Goal: Information Seeking & Learning: Learn about a topic

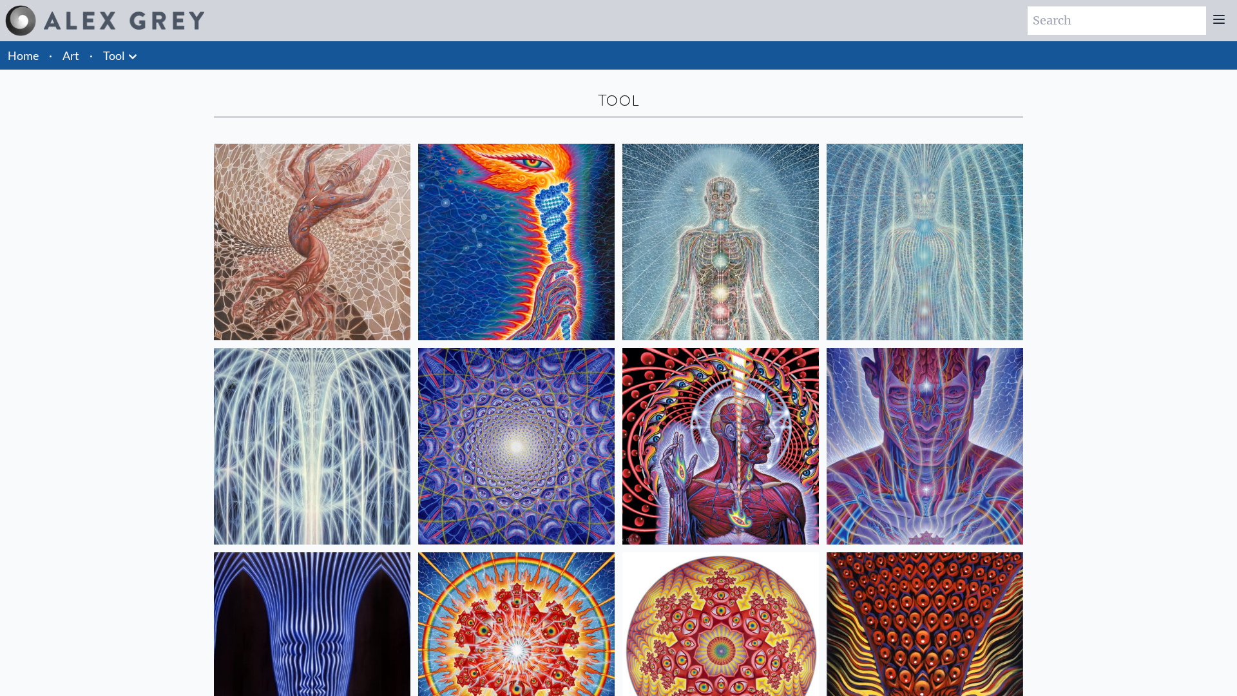
click at [856, 254] on img at bounding box center [925, 242] width 197 height 197
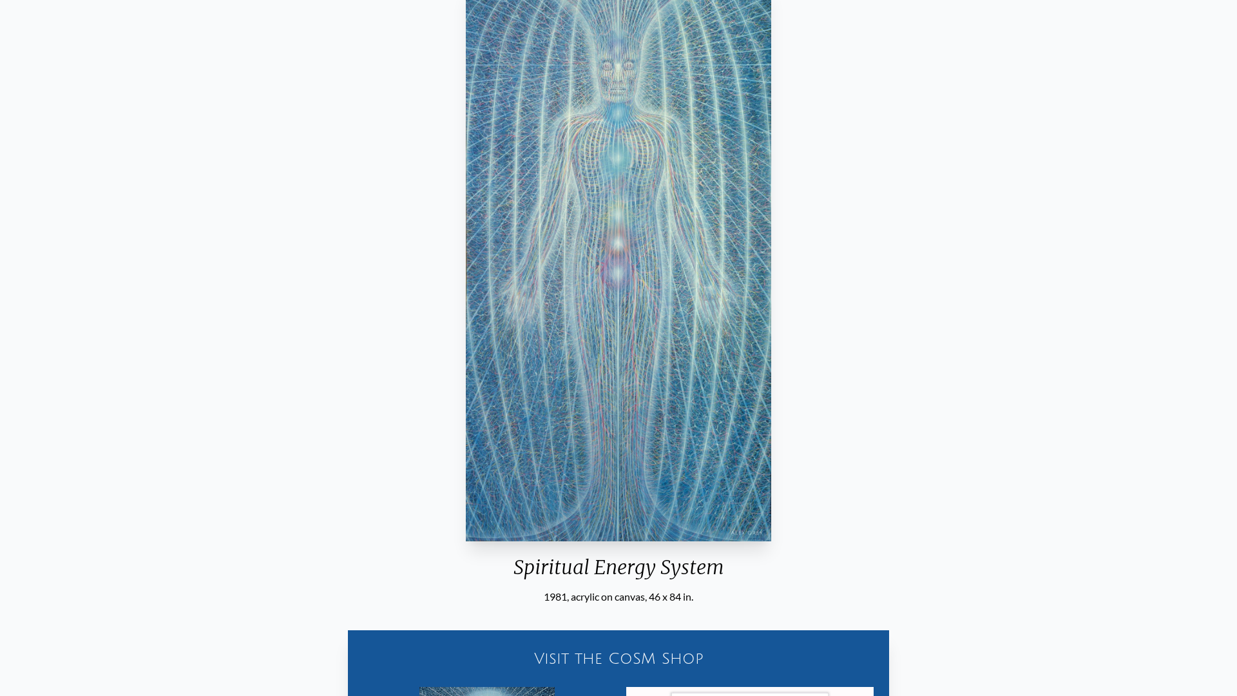
scroll to position [21, 0]
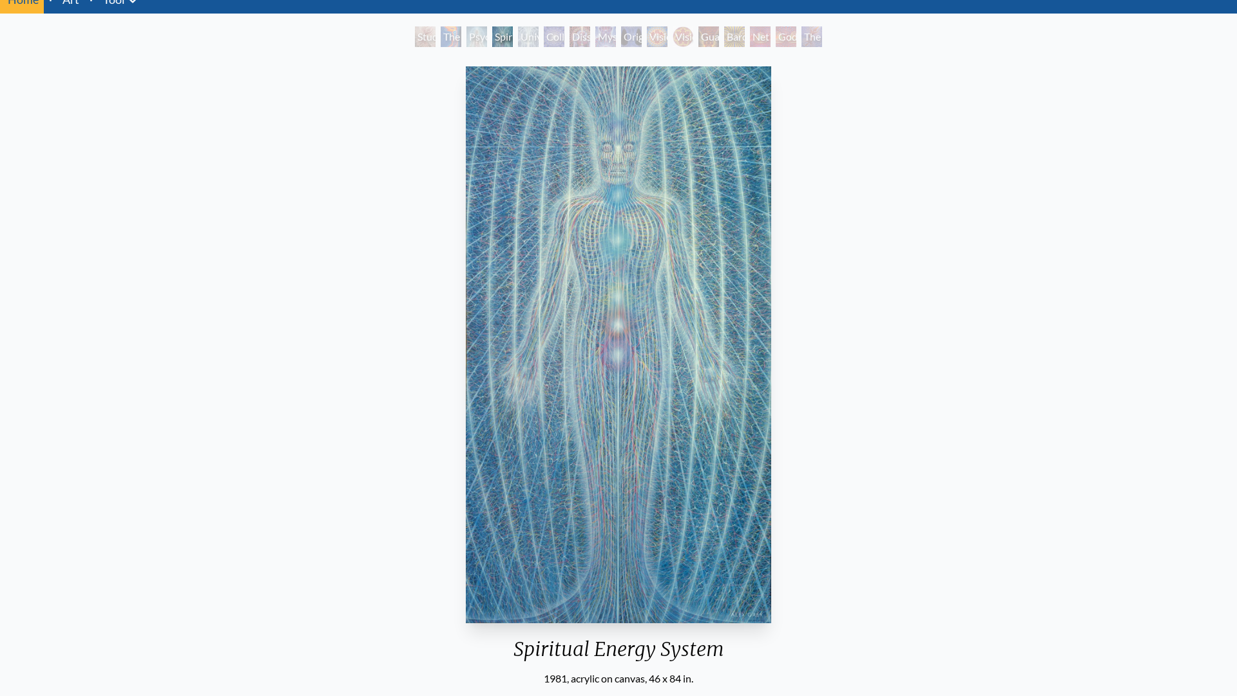
scroll to position [58, 0]
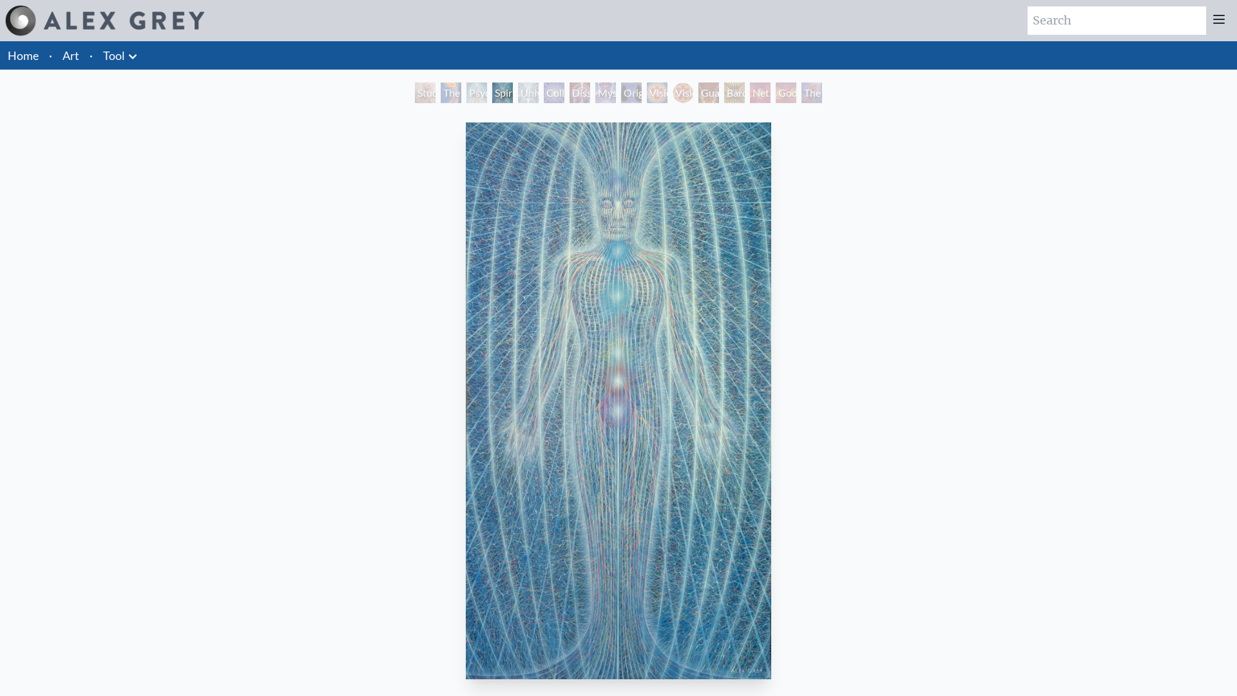
click at [441, 94] on div "The Torch" at bounding box center [451, 92] width 21 height 21
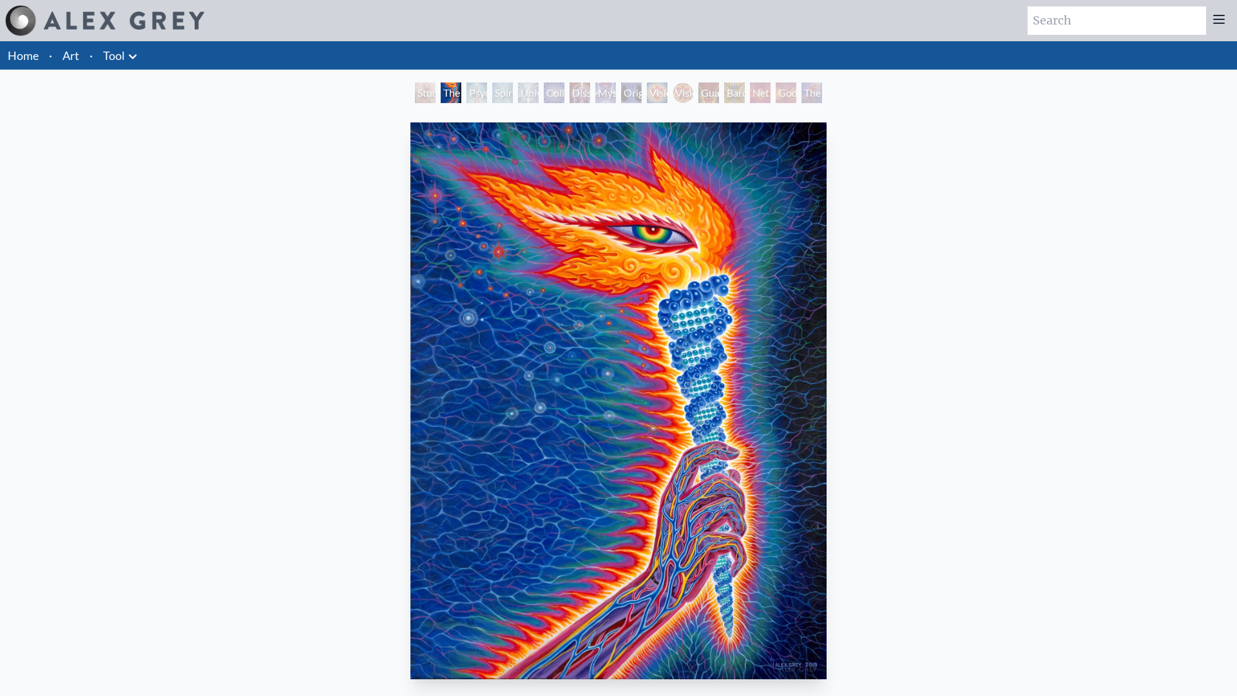
click at [539, 84] on div "Universal Mind Lattice" at bounding box center [528, 92] width 21 height 21
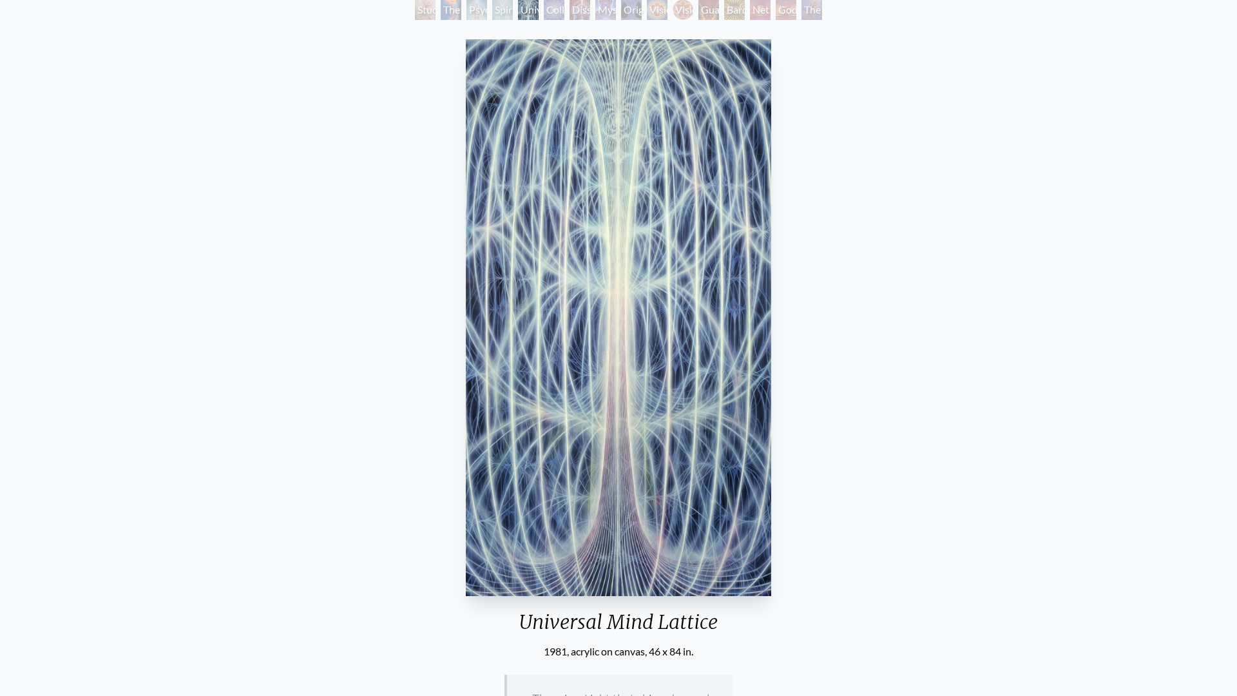
scroll to position [43, 0]
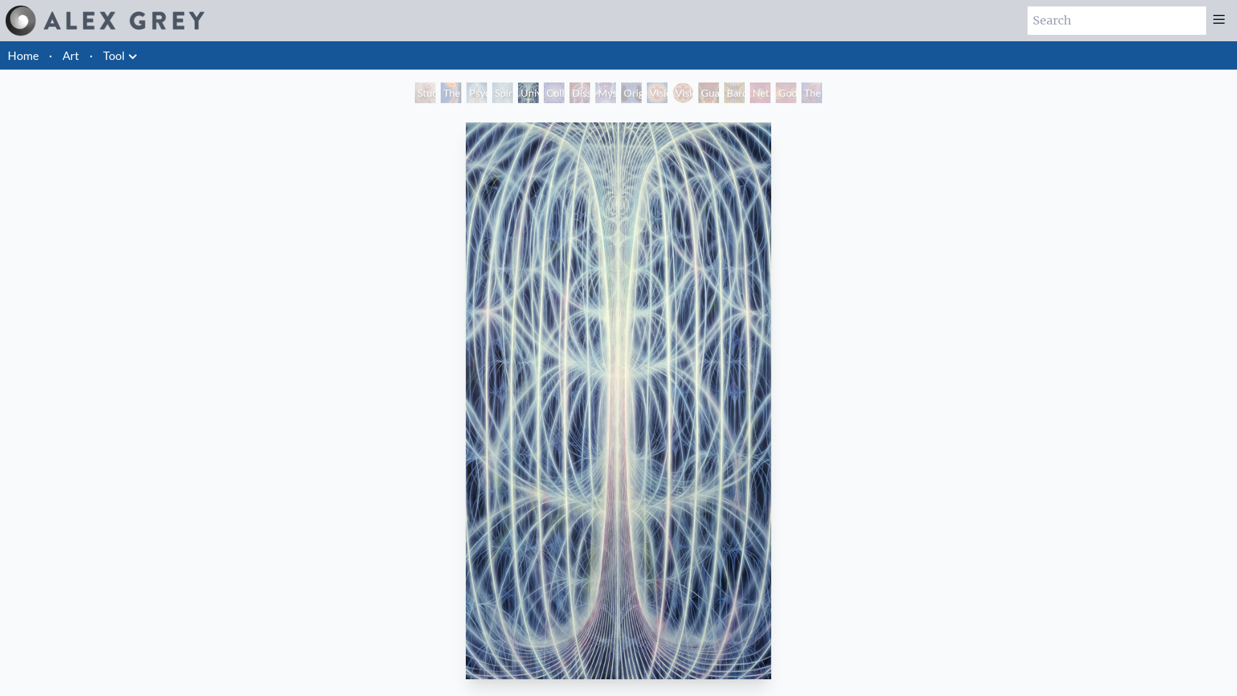
click at [577, 89] on div "Dissectional Art for Tool's Lateralus CD" at bounding box center [580, 92] width 21 height 21
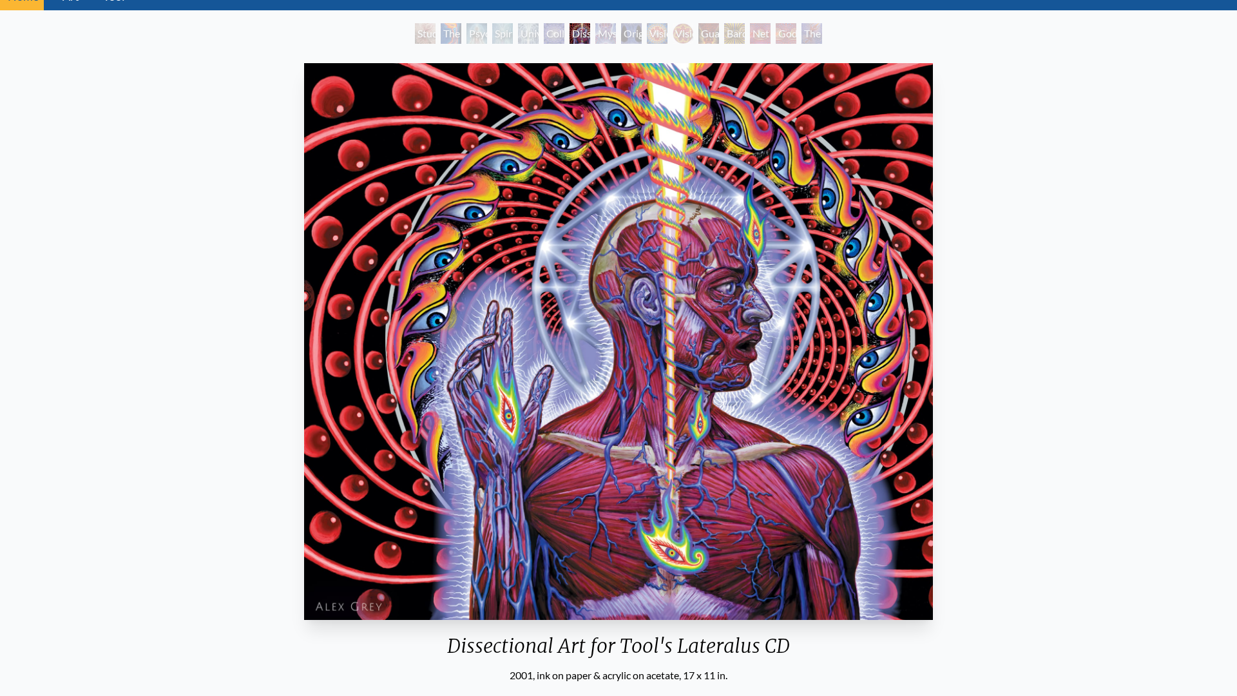
scroll to position [49, 0]
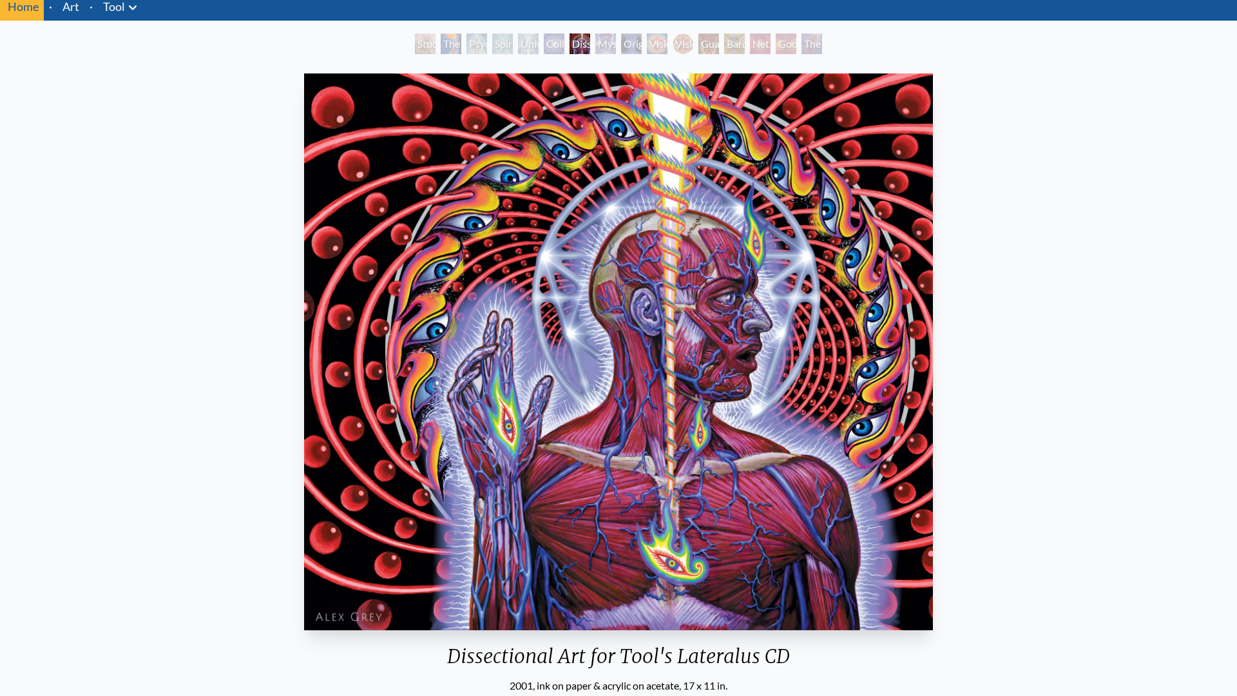
click at [630, 50] on div "Original Face" at bounding box center [631, 44] width 21 height 21
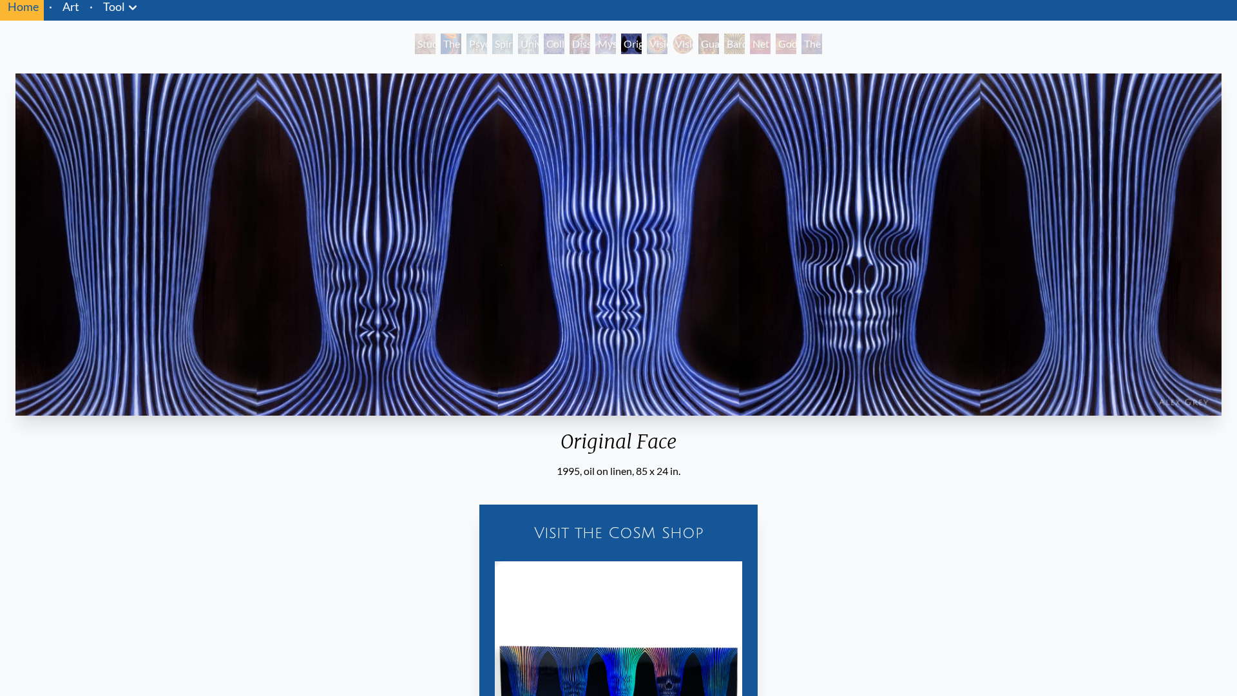
click at [653, 44] on div "Vision Crystal" at bounding box center [657, 44] width 21 height 21
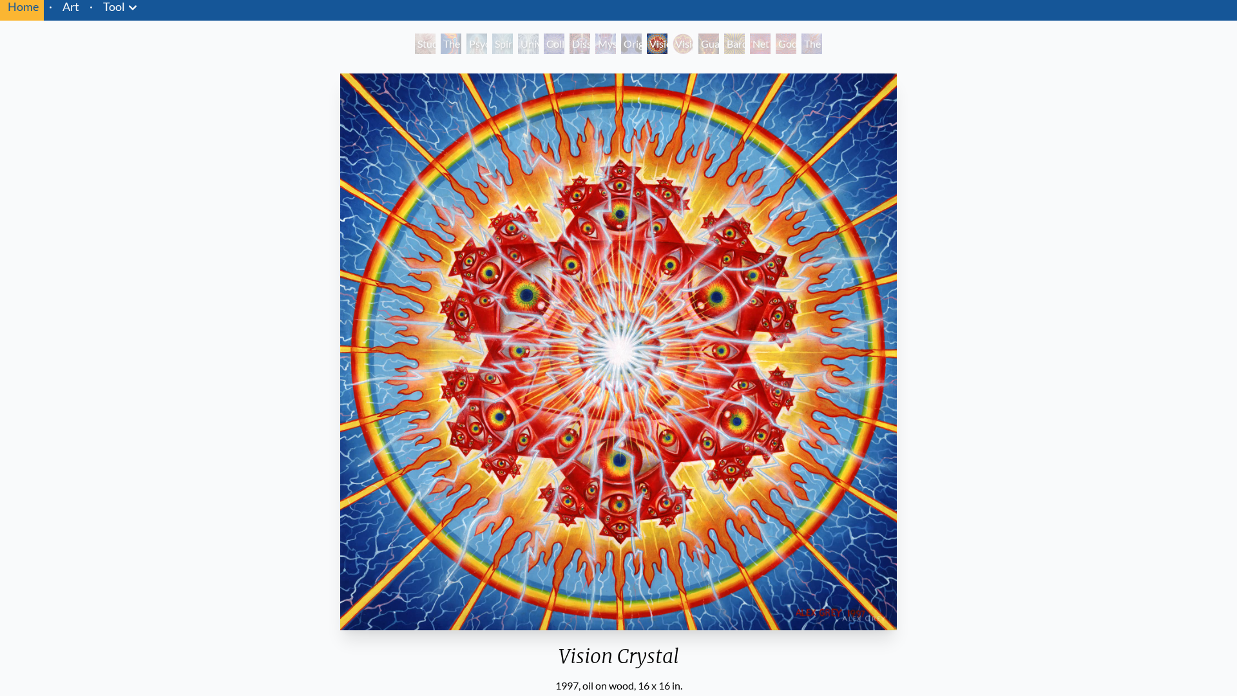
click at [626, 40] on div "Original Face" at bounding box center [631, 44] width 21 height 21
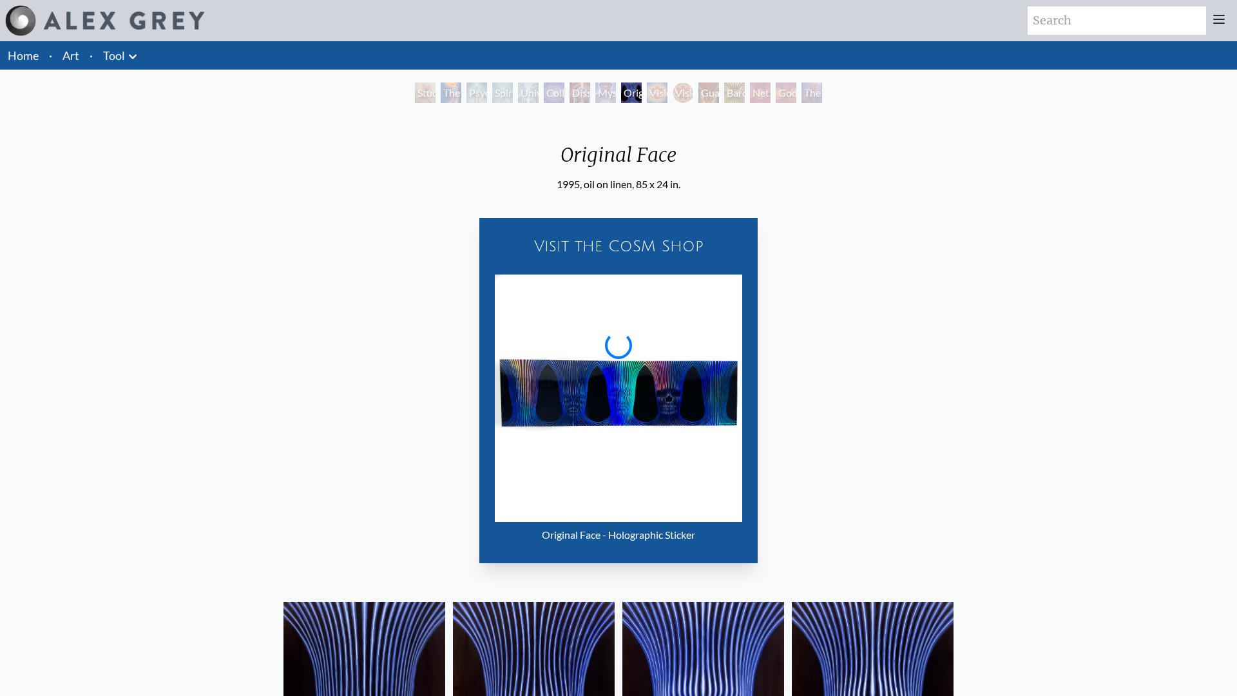
click at [661, 90] on div "Vision Crystal" at bounding box center [657, 92] width 21 height 21
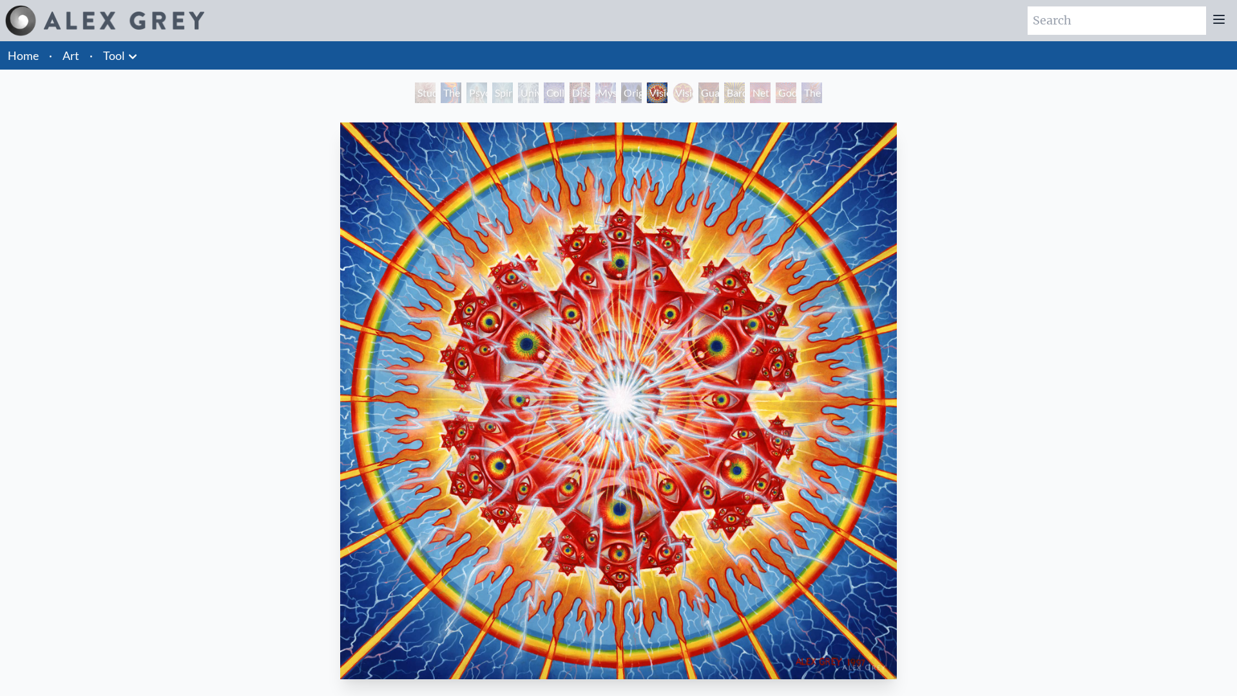
click at [699, 90] on div "Guardian of Infinite Vision" at bounding box center [709, 92] width 21 height 21
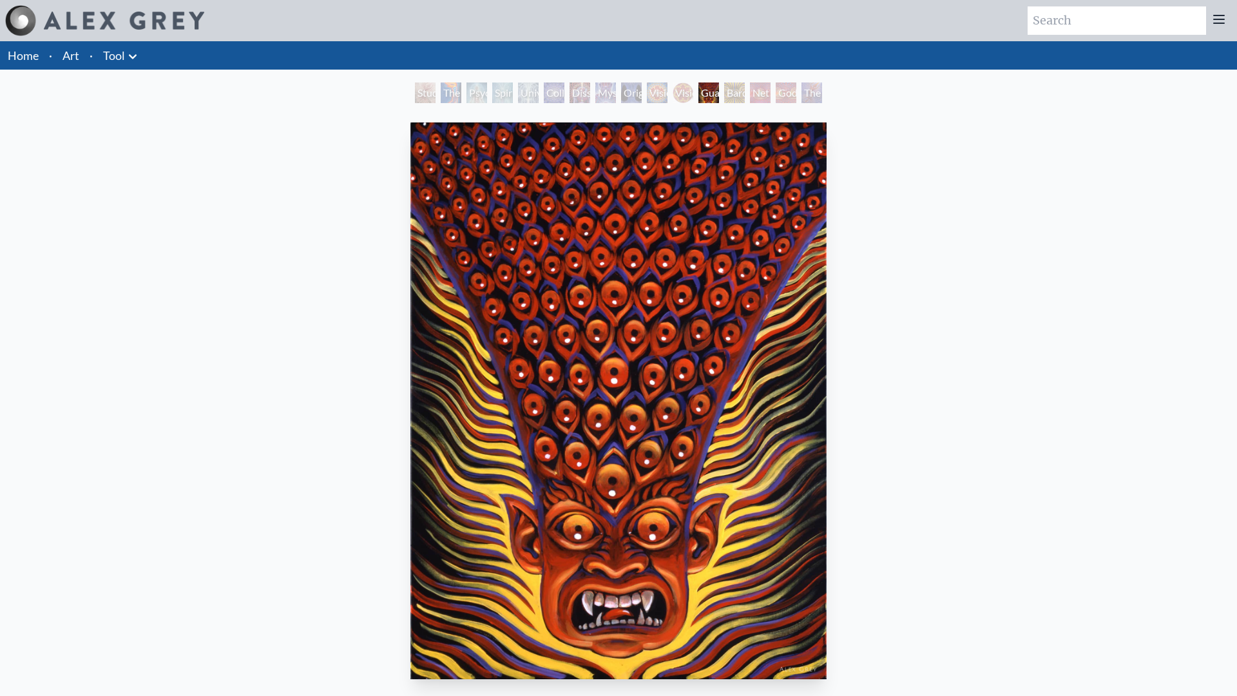
click at [687, 84] on div "Vision Crystal Tondo" at bounding box center [683, 92] width 21 height 21
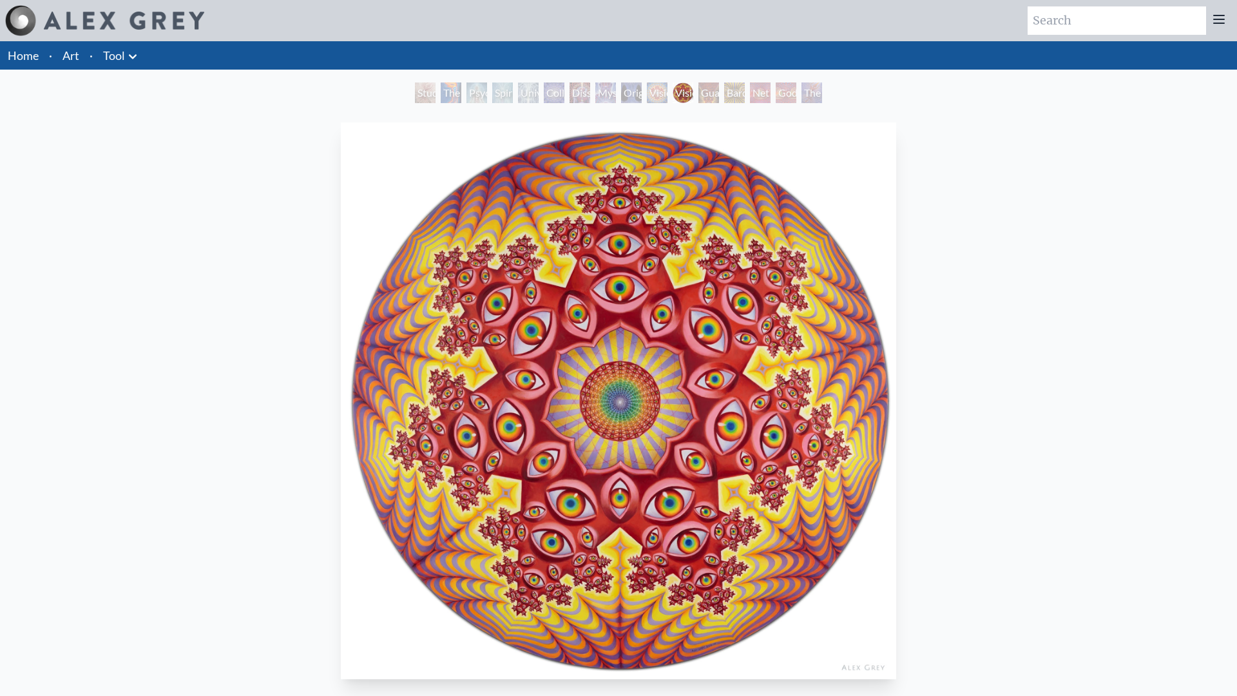
click at [734, 81] on div "Home · Art · Tool Anatomical Drawings" at bounding box center [618, 587] width 1237 height 1093
click at [734, 99] on div "Bardo Being" at bounding box center [734, 92] width 21 height 21
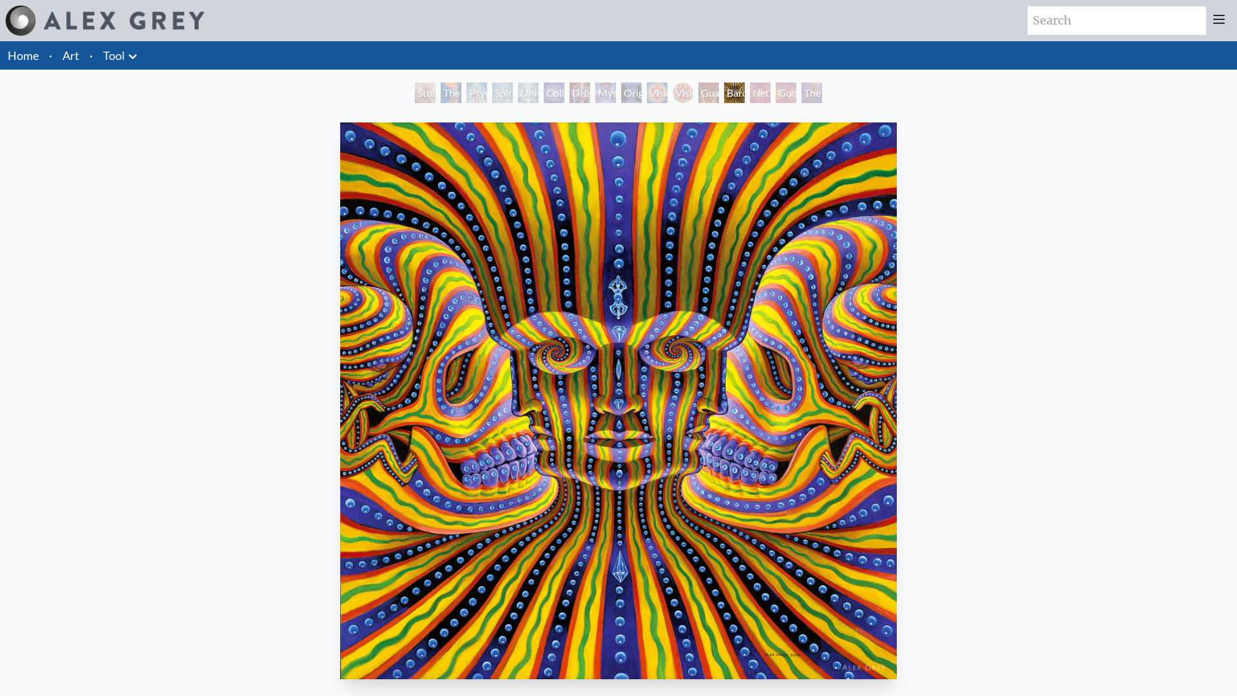
click at [763, 93] on div "Net of Being" at bounding box center [760, 92] width 21 height 21
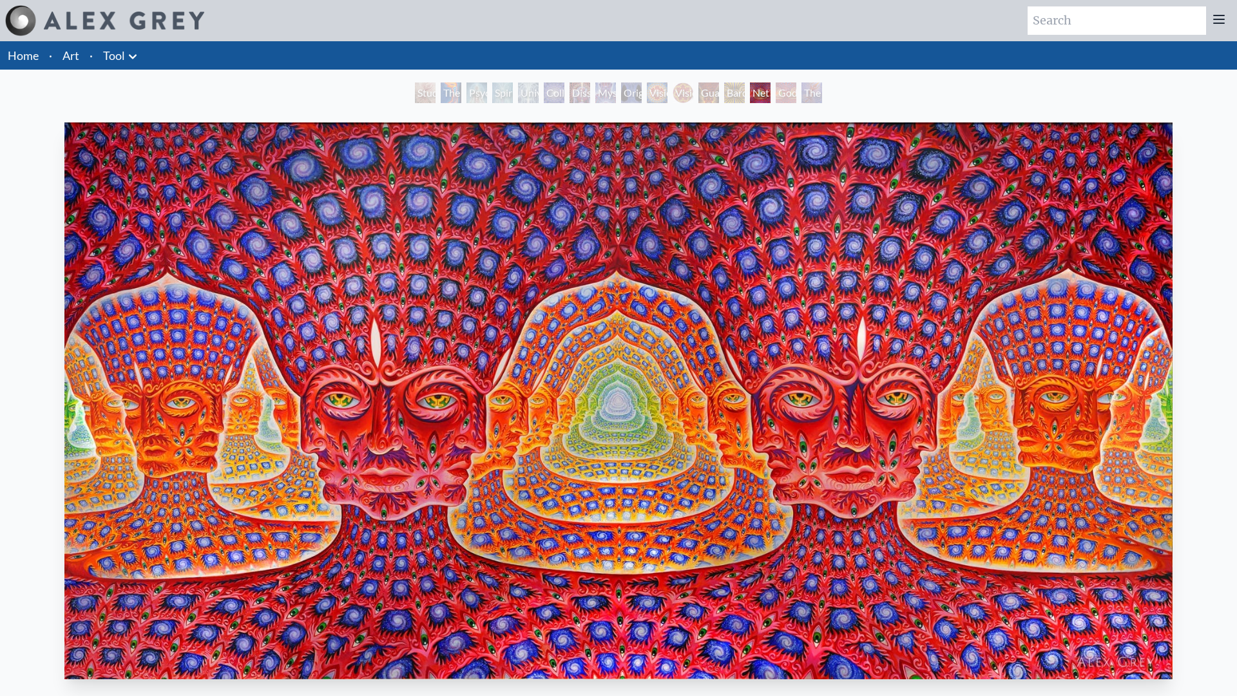
click at [792, 97] on div "Godself" at bounding box center [786, 92] width 21 height 21
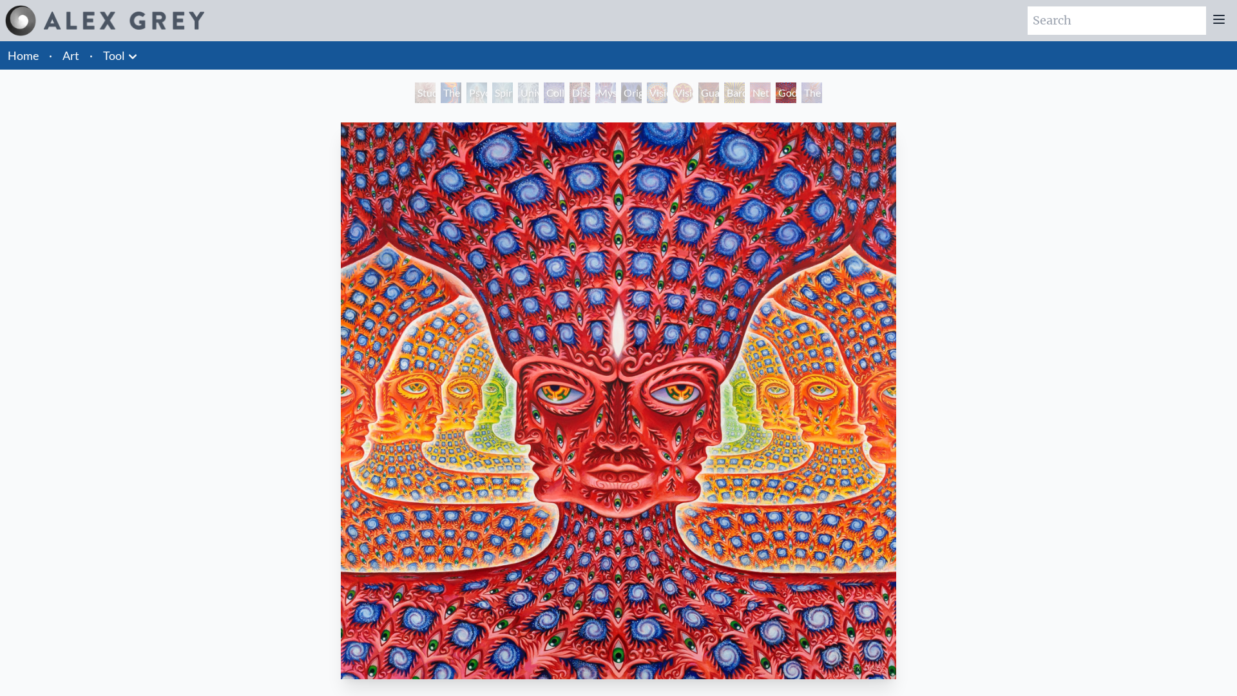
click at [813, 88] on div "The Great Turn" at bounding box center [812, 92] width 21 height 21
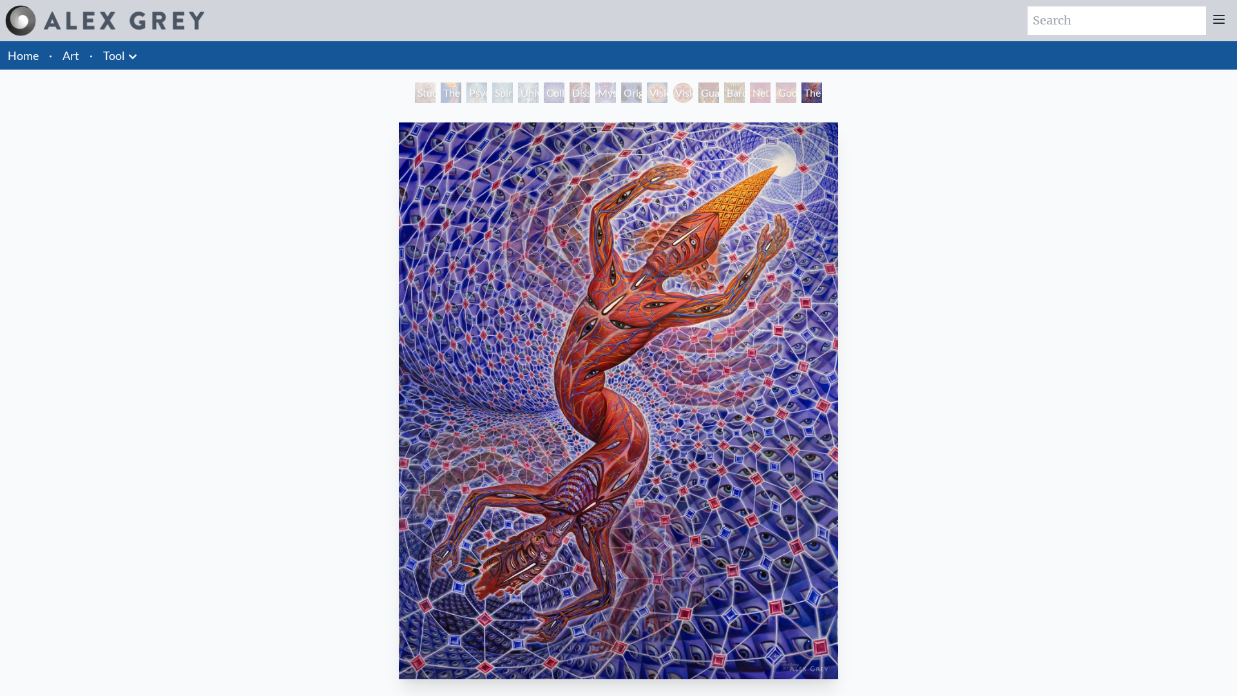
click at [441, 91] on div "The Torch" at bounding box center [451, 92] width 21 height 21
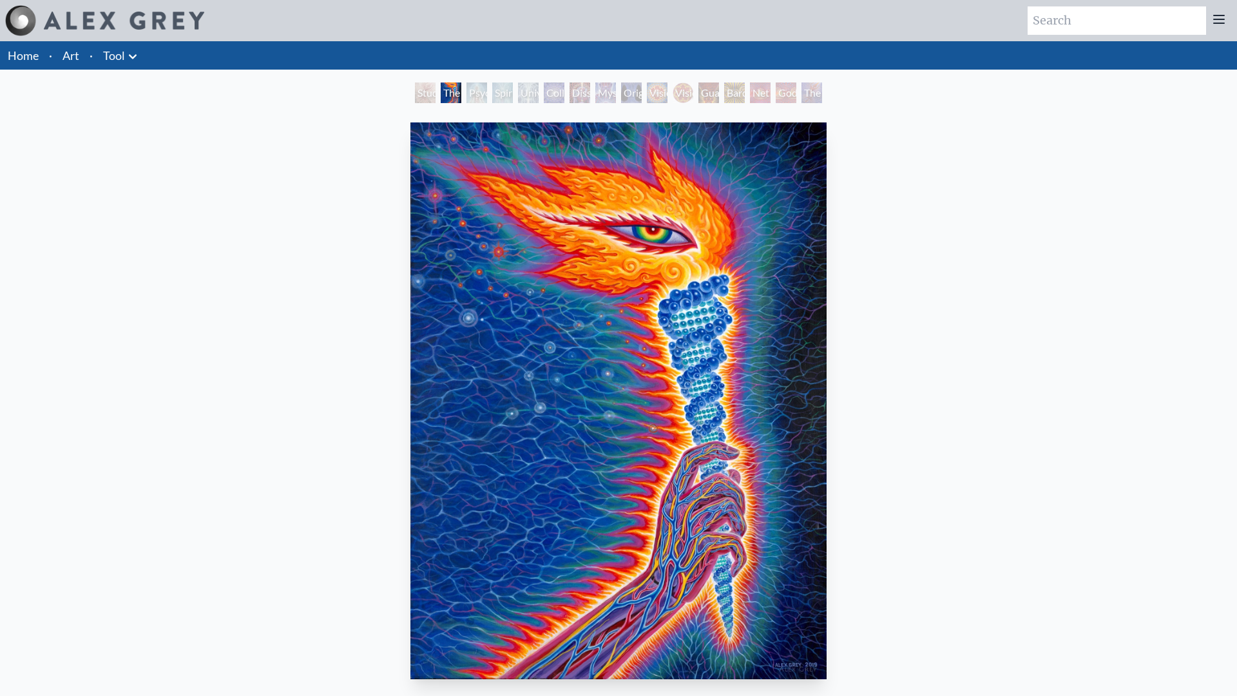
click at [474, 82] on div "Home · Art · Tool Anatomical Drawings" at bounding box center [618, 587] width 1237 height 1093
click at [474, 97] on div "Psychic Energy System" at bounding box center [477, 92] width 21 height 21
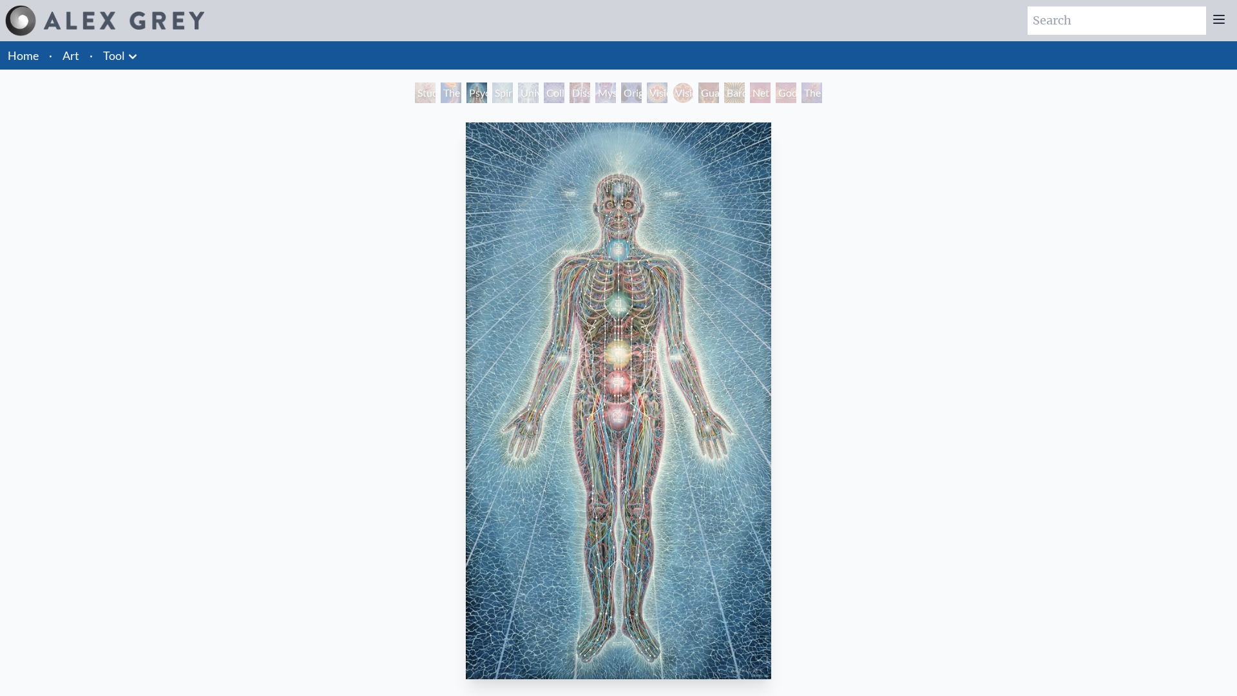
click at [500, 97] on div "Spiritual Energy System" at bounding box center [502, 92] width 21 height 21
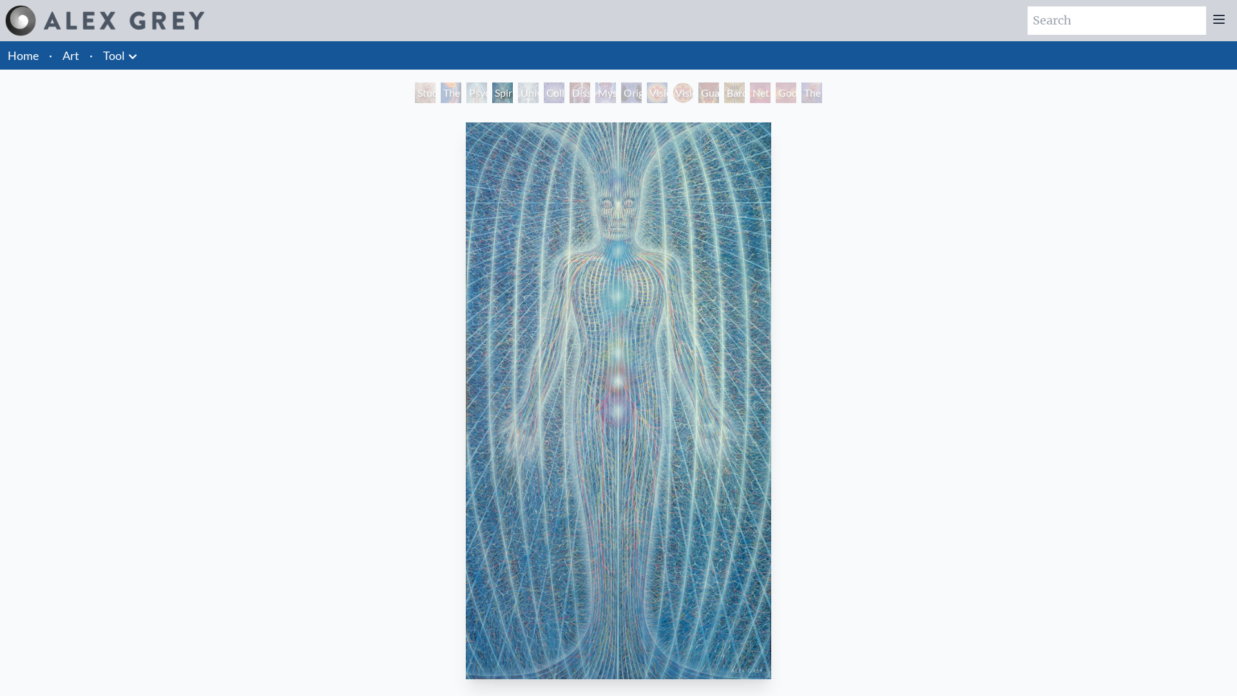
click at [532, 93] on div "Universal Mind Lattice" at bounding box center [528, 92] width 21 height 21
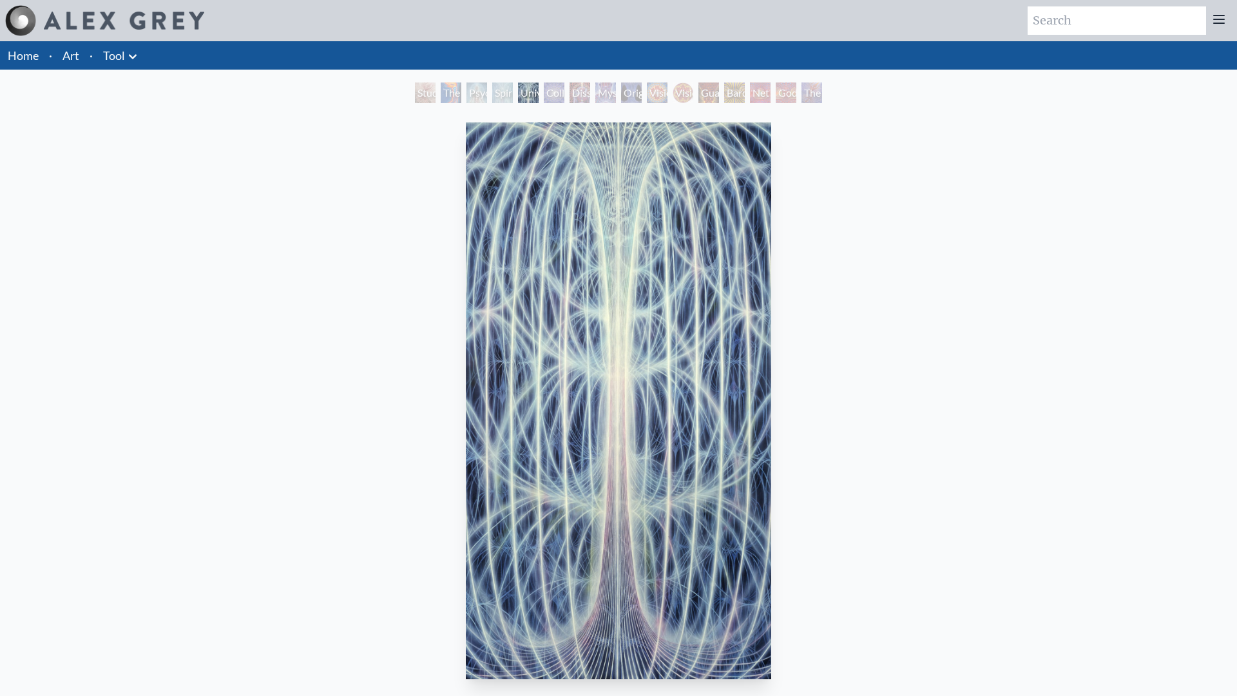
click at [550, 97] on div "Collective Vision" at bounding box center [554, 92] width 21 height 21
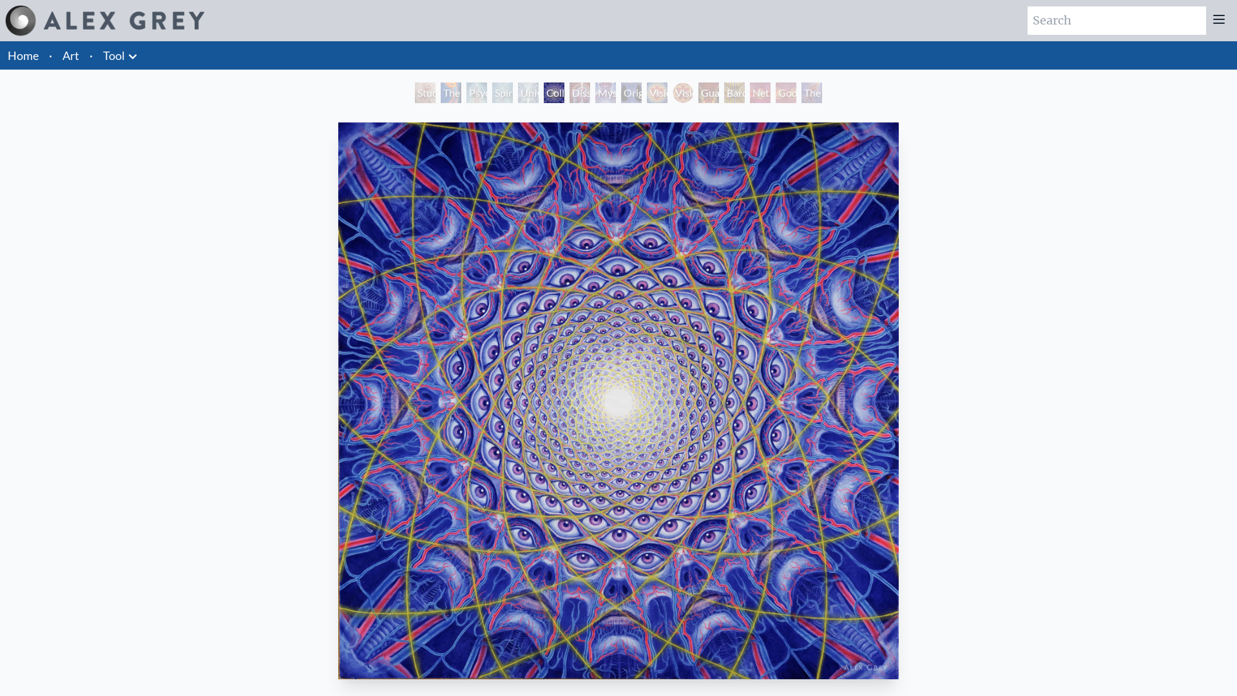
click at [583, 90] on div "Dissectional Art for Tool's Lateralus CD" at bounding box center [580, 92] width 21 height 21
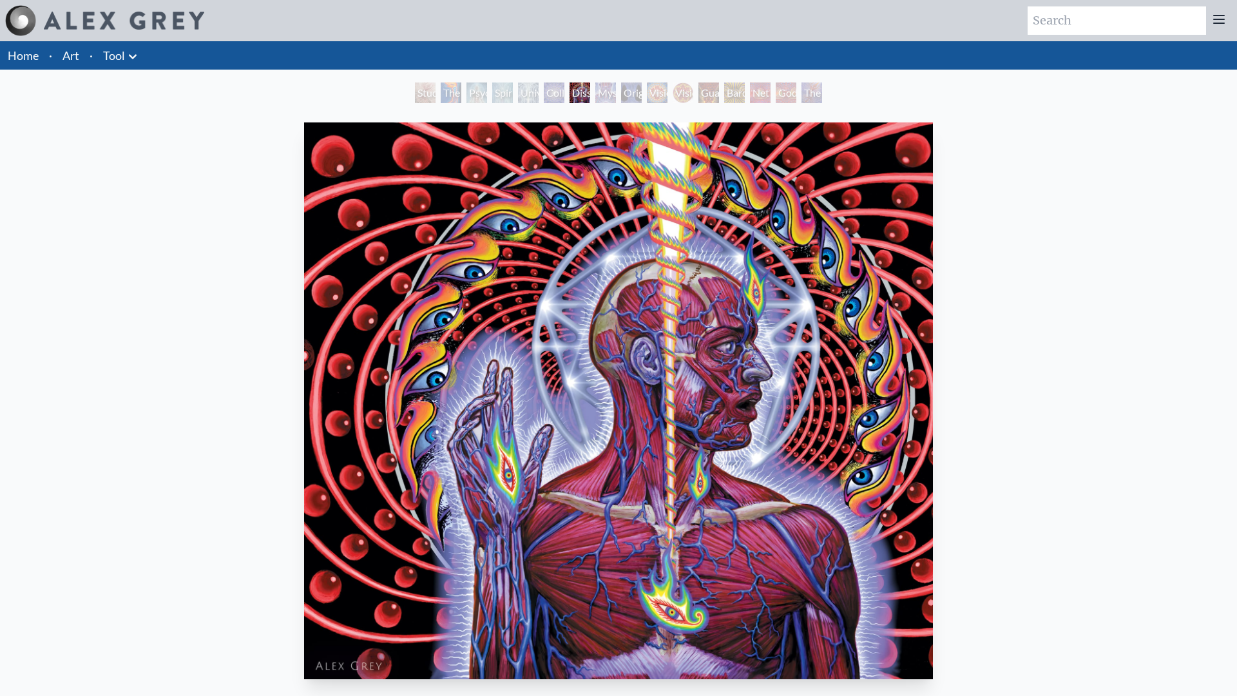
click at [555, 90] on div "Collective Vision" at bounding box center [554, 92] width 21 height 21
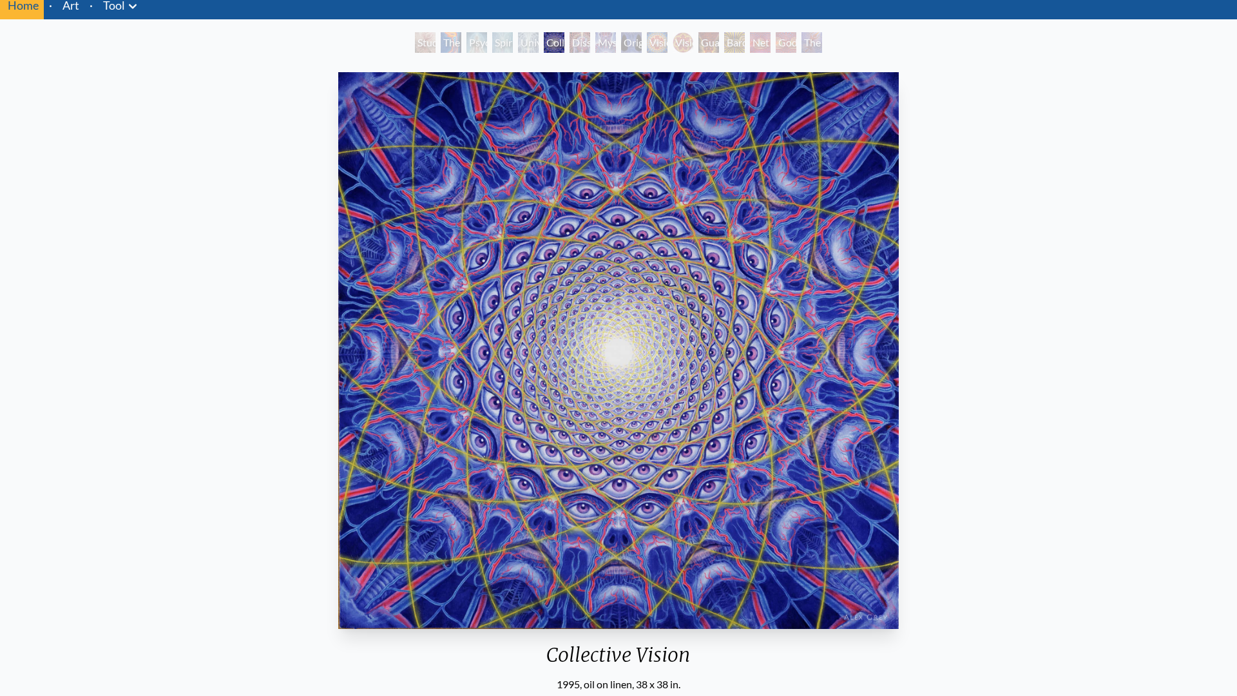
scroll to position [34, 0]
